Goal: Find specific page/section: Find specific page/section

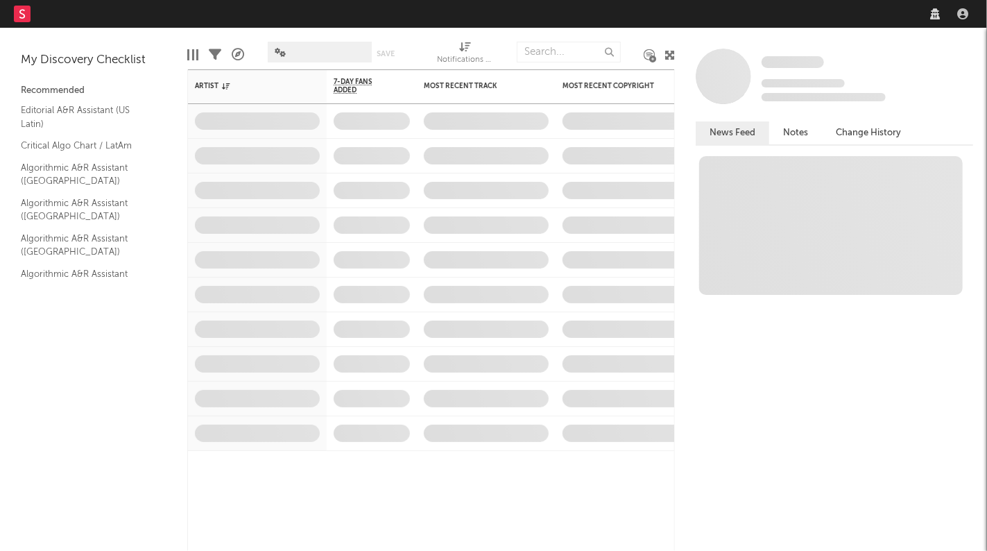
click at [772, 17] on nav "Dashboard Discovery Assistant Charts Leads" at bounding box center [493, 14] width 987 height 28
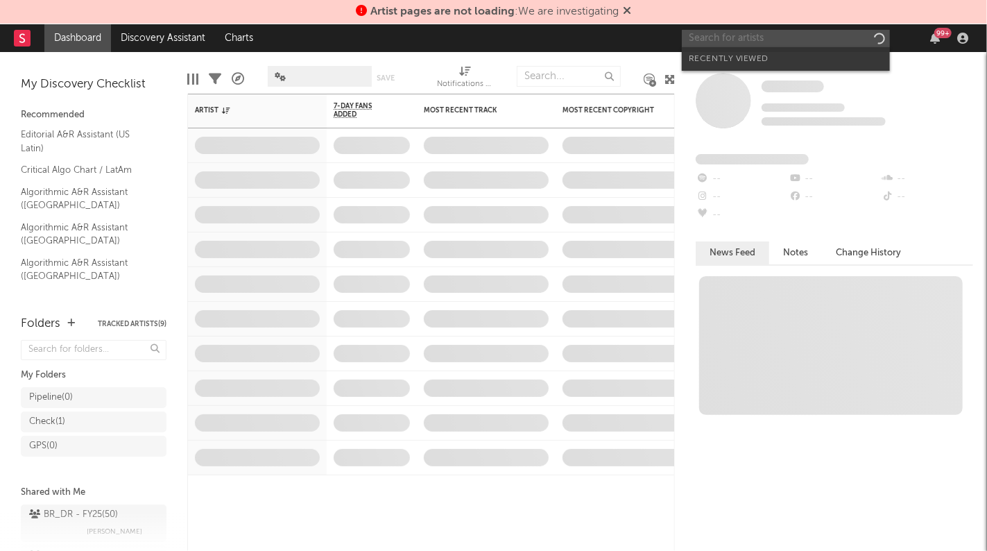
click at [786, 42] on input "text" at bounding box center [786, 38] width 208 height 17
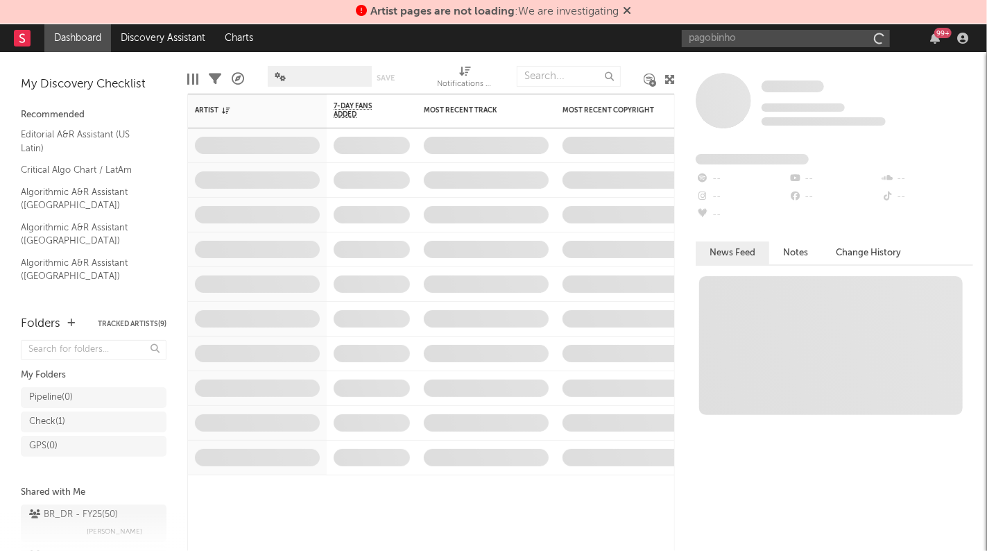
click at [631, 8] on icon at bounding box center [627, 10] width 8 height 11
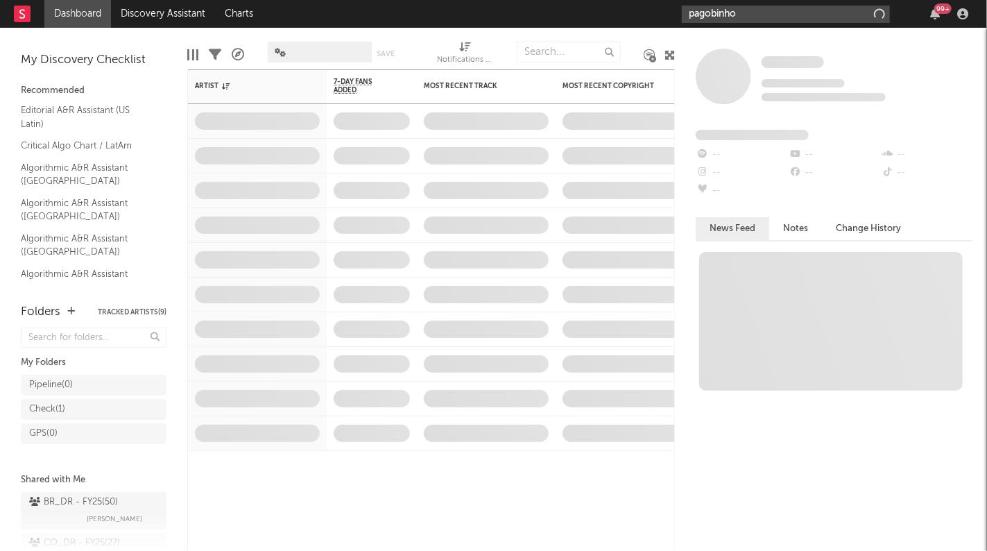
click at [741, 19] on input "pagobinho" at bounding box center [786, 14] width 208 height 17
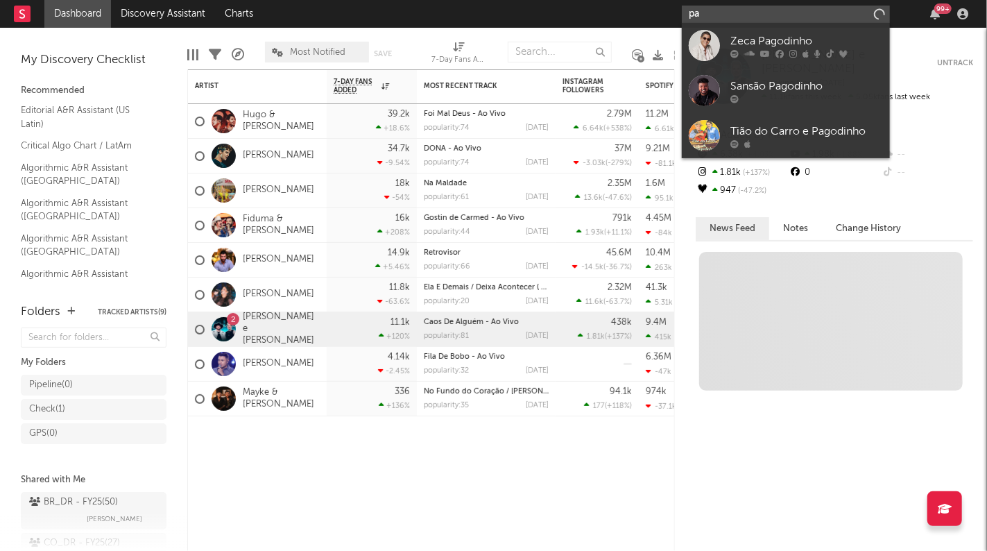
type input "p"
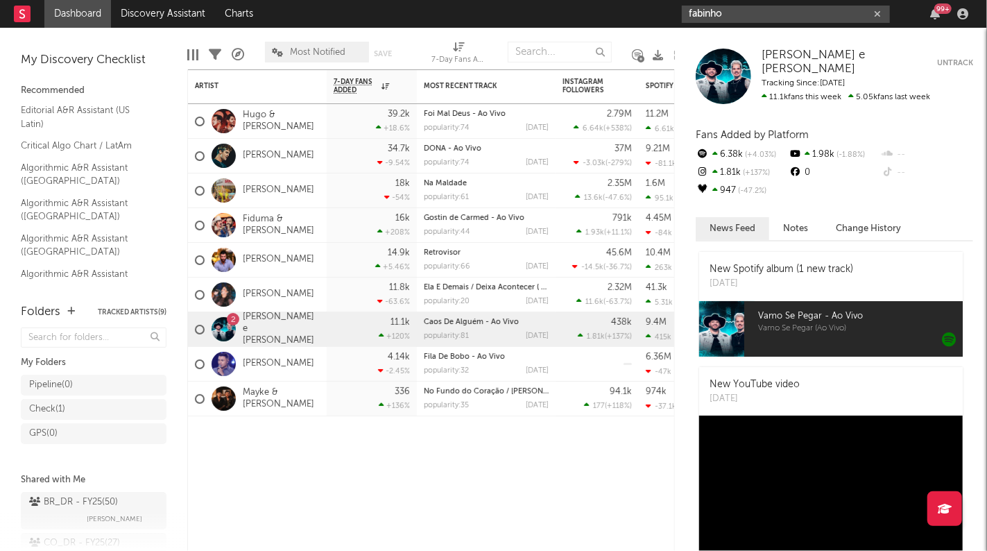
type input "fabinho"
